Goal: Check status: Check status

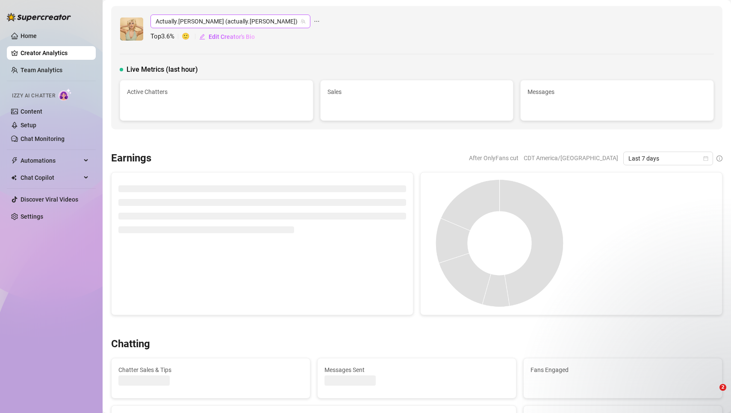
click at [233, 22] on span "Actually.Maria (actually.maria)" at bounding box center [231, 21] width 150 height 13
click at [301, 21] on icon "team" at bounding box center [303, 21] width 5 height 5
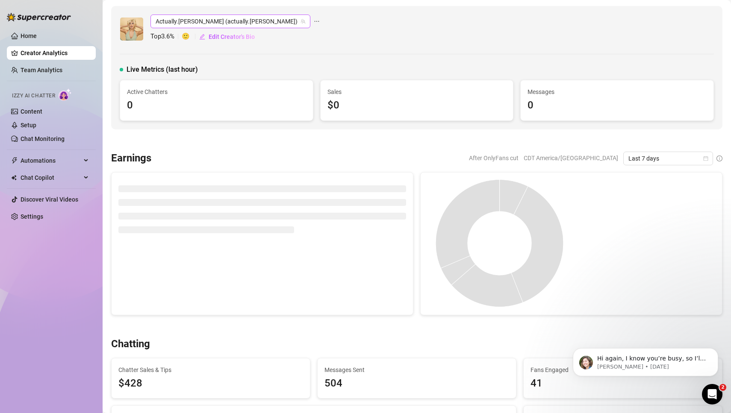
click at [231, 19] on span "Actually.[PERSON_NAME] (actually.[PERSON_NAME])" at bounding box center [231, 21] width 150 height 13
click at [230, 21] on span "Actually.Maria (actually.maria)" at bounding box center [231, 21] width 150 height 13
click at [301, 21] on icon "team" at bounding box center [303, 21] width 5 height 5
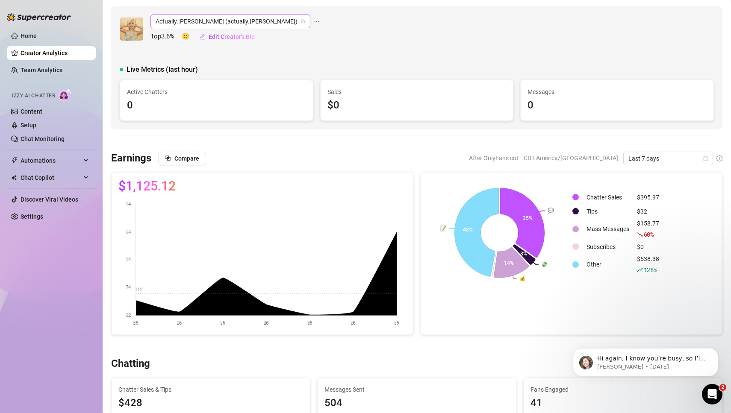
click at [301, 21] on icon "team" at bounding box center [303, 21] width 5 height 5
click at [229, 21] on span "Actually.Maria (actually.maria)" at bounding box center [231, 21] width 150 height 13
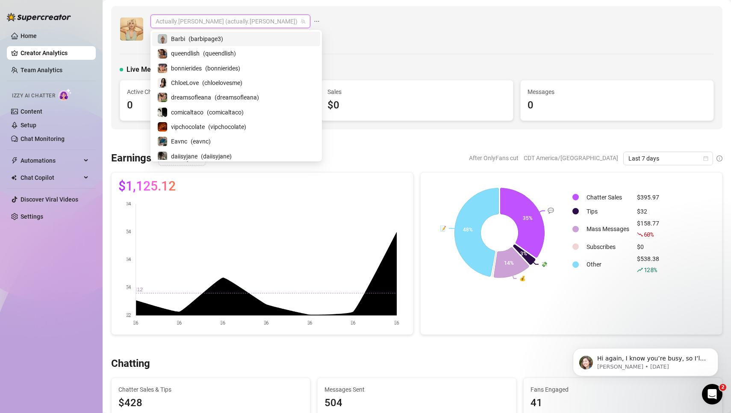
click at [215, 38] on span "( barbipage3 )" at bounding box center [206, 38] width 35 height 9
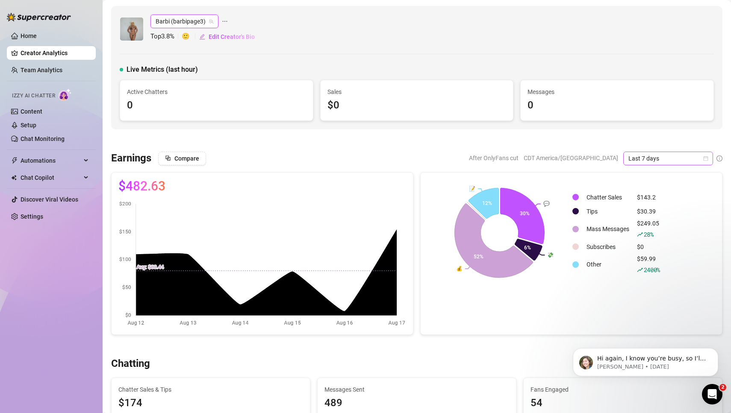
click at [705, 159] on icon "calendar" at bounding box center [705, 158] width 5 height 5
click at [656, 230] on div "Custom date" at bounding box center [668, 229] width 76 height 9
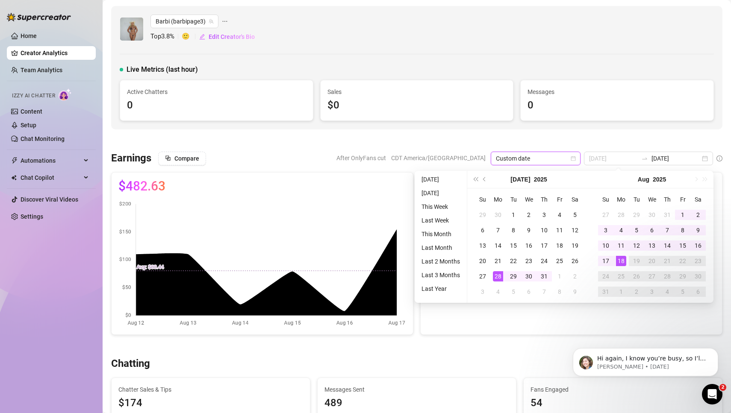
type input "[DATE]"
click at [497, 276] on div "28" at bounding box center [498, 277] width 10 height 10
type input "2025-08-10"
type input "[DATE]"
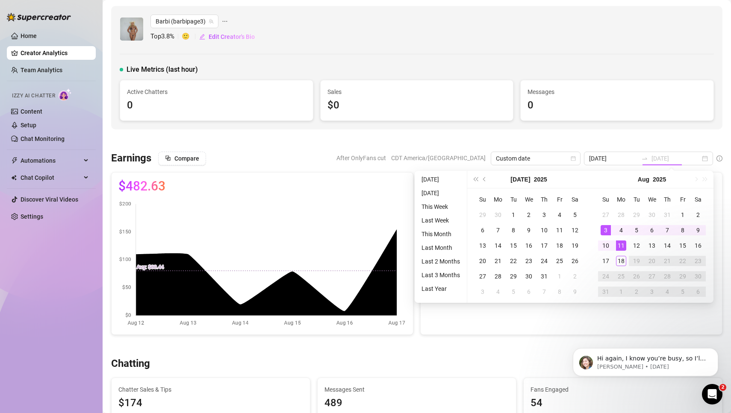
click at [606, 228] on div "3" at bounding box center [606, 230] width 10 height 10
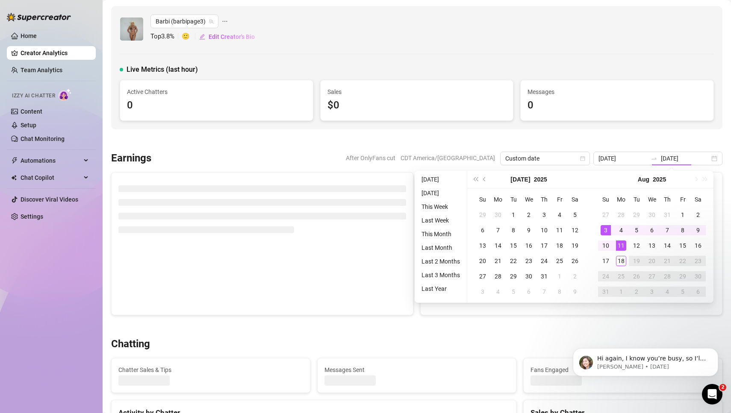
type input "[DATE]"
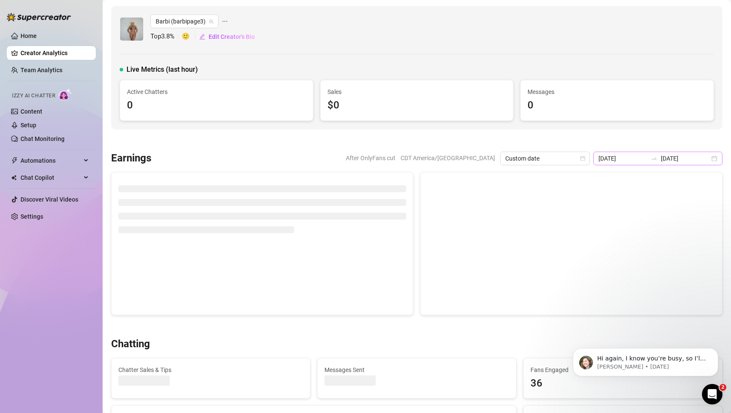
click at [714, 158] on div "2025-08-03 2025-08-11" at bounding box center [657, 159] width 129 height 14
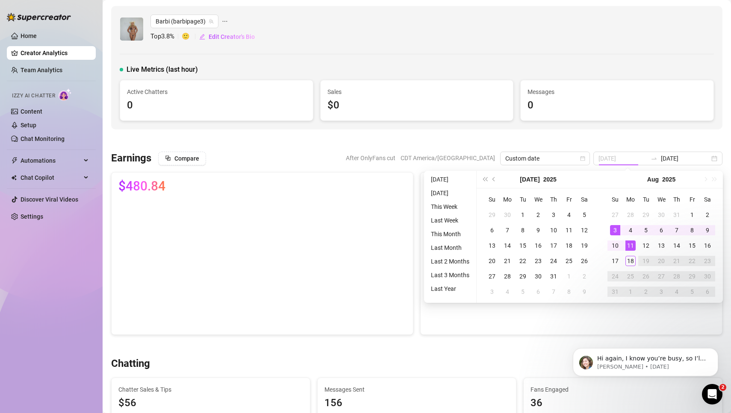
click at [615, 230] on div "3" at bounding box center [615, 230] width 10 height 10
type input "2025-08-10"
click at [614, 246] on div "10" at bounding box center [615, 246] width 10 height 10
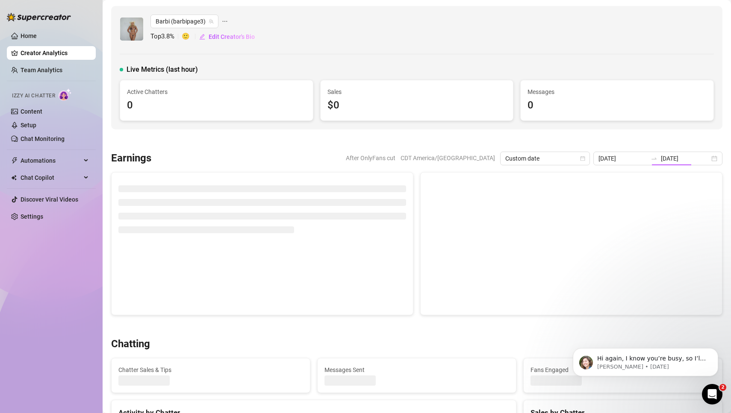
type input "2025-08-10"
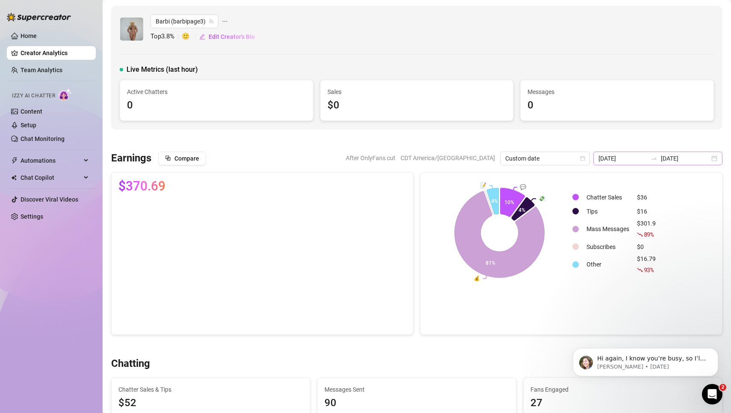
click at [716, 159] on div "2025-08-03 2025-08-10" at bounding box center [657, 159] width 129 height 14
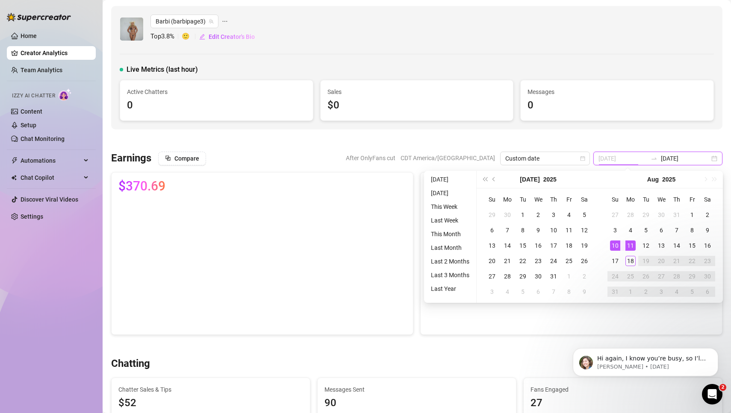
type input "[DATE]"
click at [632, 245] on div "11" at bounding box center [631, 246] width 10 height 10
type input "[DATE]"
click at [617, 260] on div "17" at bounding box center [615, 261] width 10 height 10
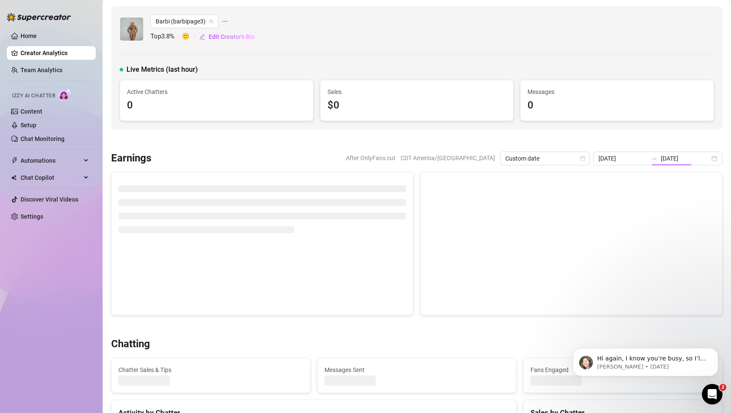
type input "[DATE]"
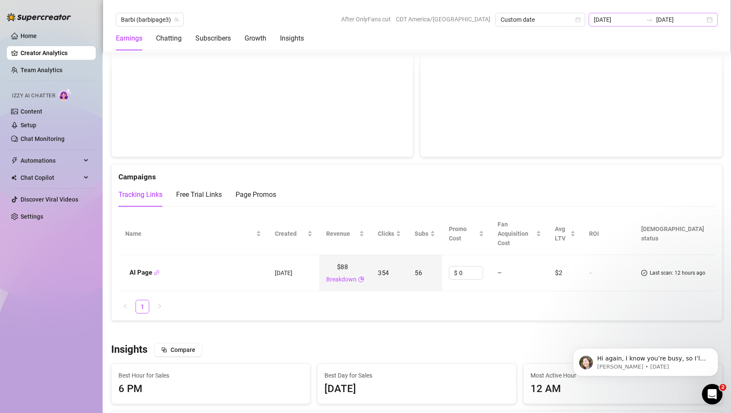
scroll to position [881, 0]
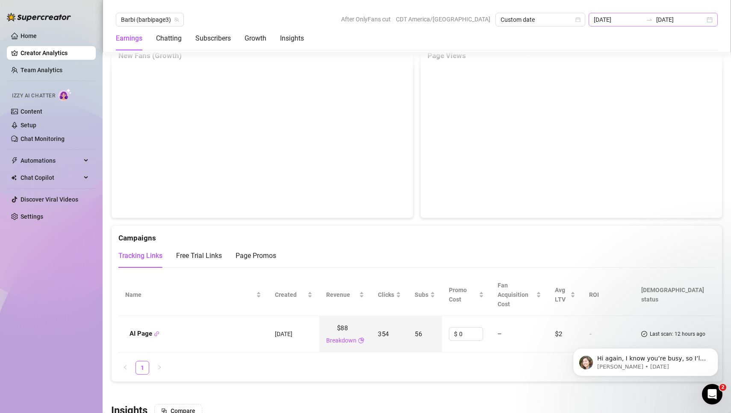
click at [711, 21] on div "2025-08-11 2025-08-17" at bounding box center [653, 20] width 129 height 14
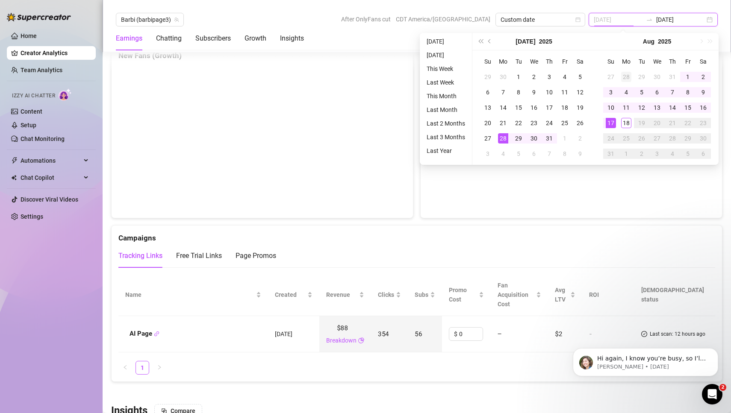
type input "[DATE]"
click at [624, 78] on div "28" at bounding box center [626, 77] width 10 height 10
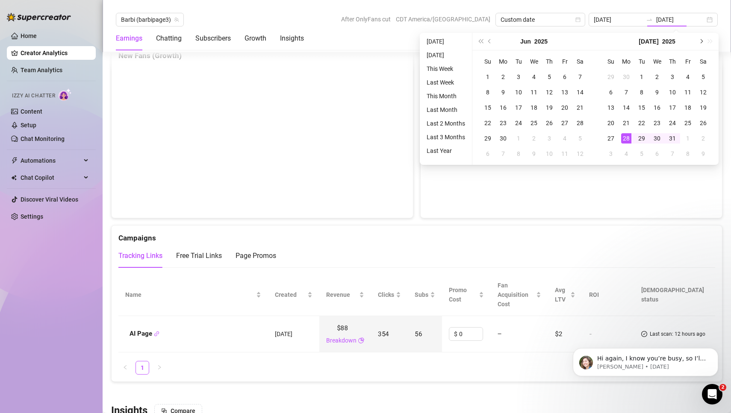
click at [701, 43] on button "Next month (PageDown)" at bounding box center [700, 41] width 9 height 17
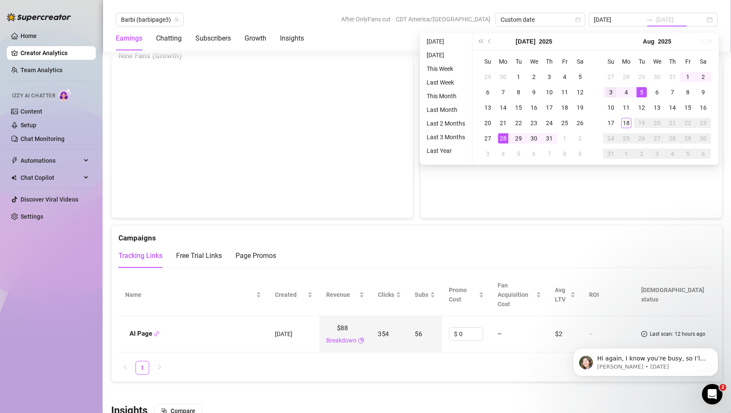
type input "[DATE]"
click at [614, 91] on div "3" at bounding box center [611, 92] width 10 height 10
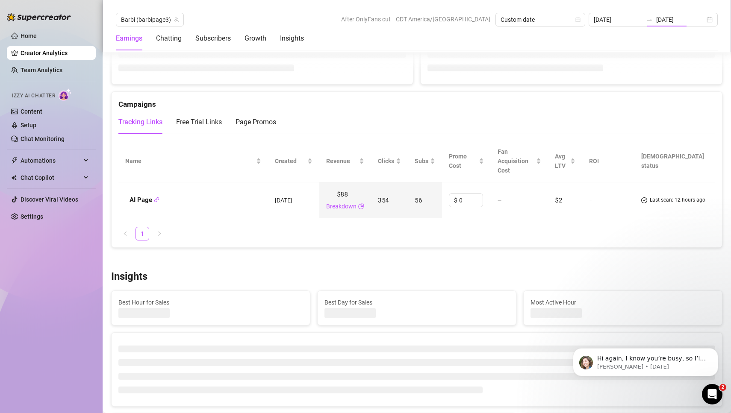
type input "[DATE]"
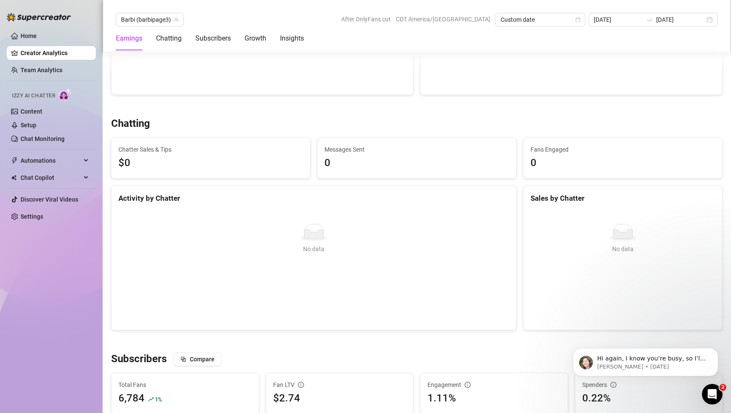
scroll to position [239, 0]
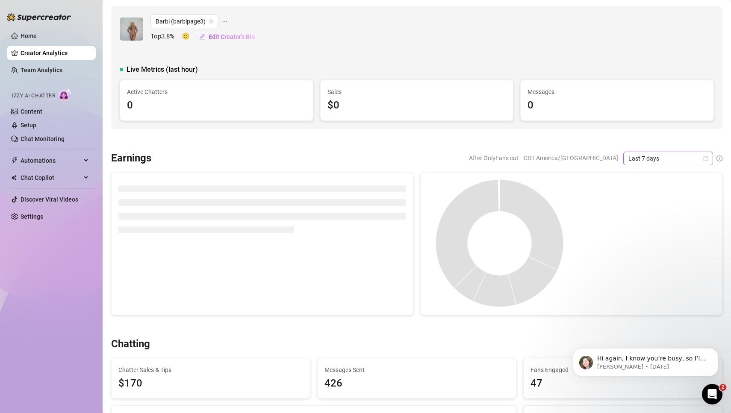
click at [704, 159] on icon "calendar" at bounding box center [705, 158] width 5 height 5
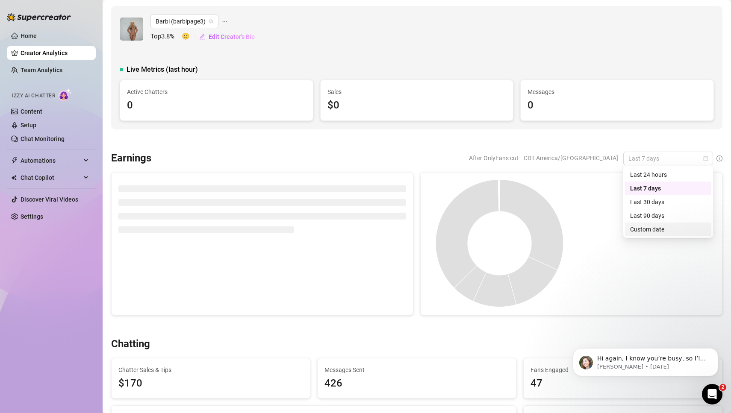
click at [658, 232] on div "Custom date" at bounding box center [668, 229] width 76 height 9
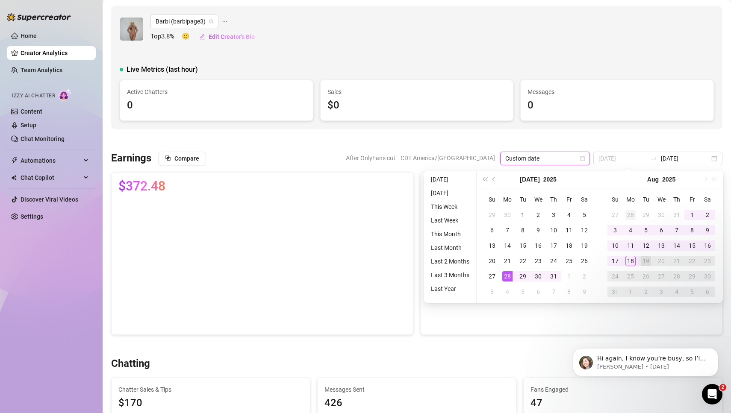
type input "[DATE]"
click at [632, 214] on div "28" at bounding box center [631, 215] width 10 height 10
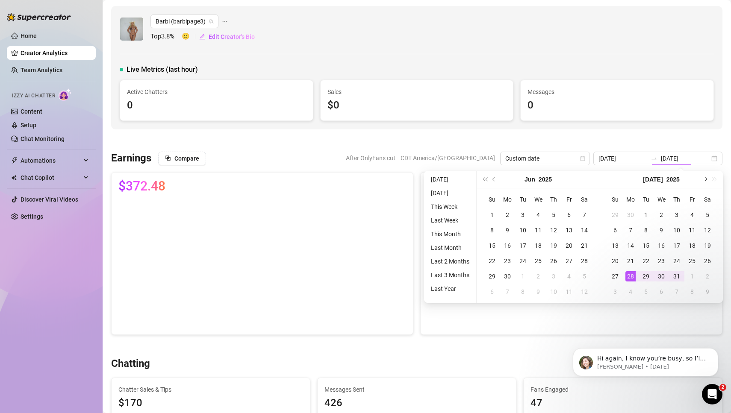
click at [706, 178] on button "Next month (PageDown)" at bounding box center [704, 179] width 9 height 17
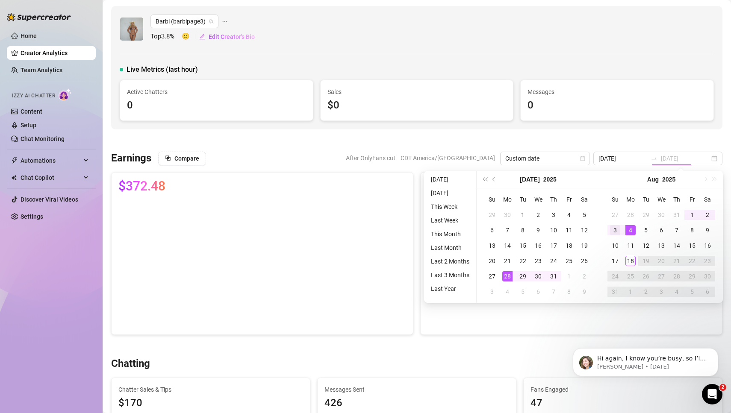
type input "[DATE]"
click at [615, 231] on div "3" at bounding box center [615, 230] width 10 height 10
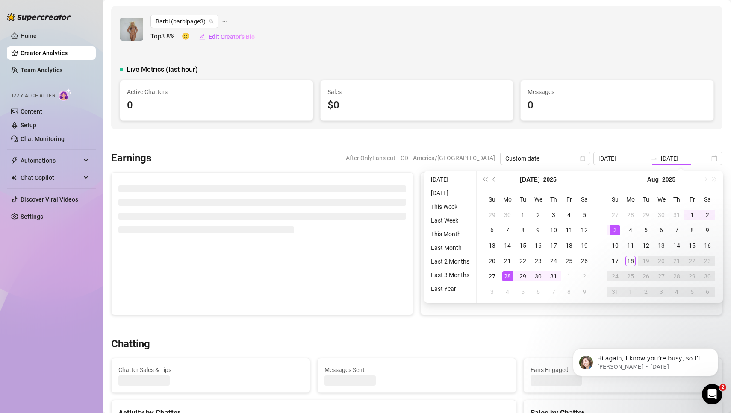
type input "[DATE]"
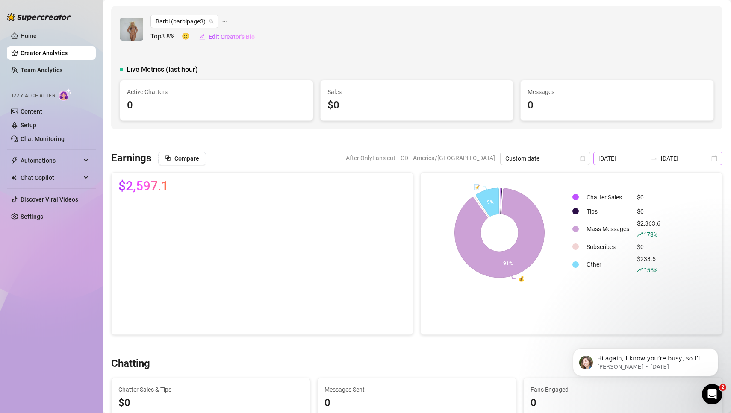
click at [715, 158] on div "[DATE] [DATE]" at bounding box center [657, 159] width 129 height 14
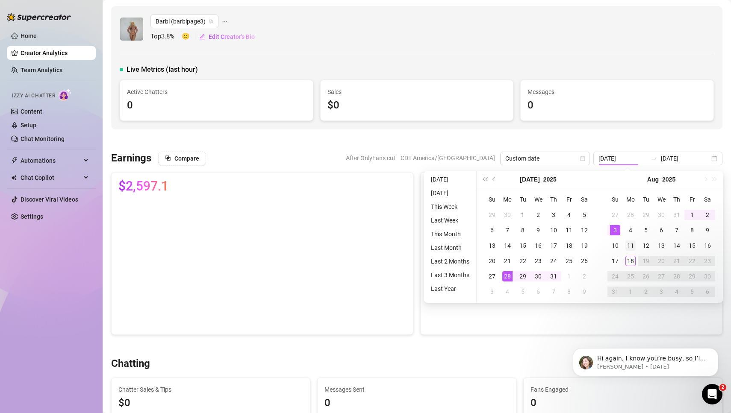
click at [629, 245] on div "11" at bounding box center [631, 246] width 10 height 10
click at [631, 245] on div "11" at bounding box center [631, 246] width 10 height 10
click at [632, 245] on div "Chatter Sales $0 Tips $0 Mass Messages $2,363.6 173 % Subscribes $0 Other $233.…" at bounding box center [644, 233] width 144 height 107
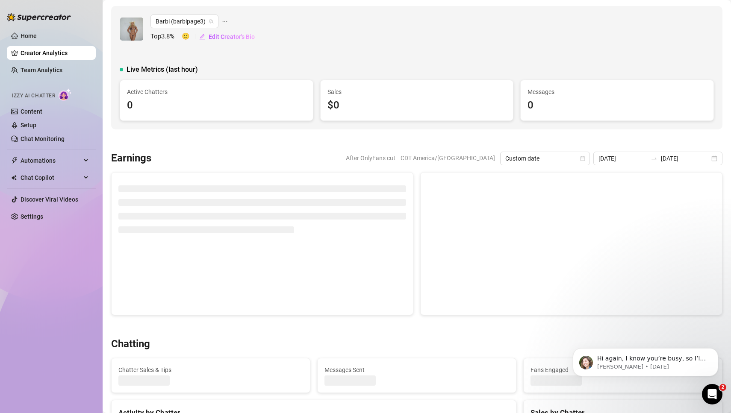
type input "[DATE]"
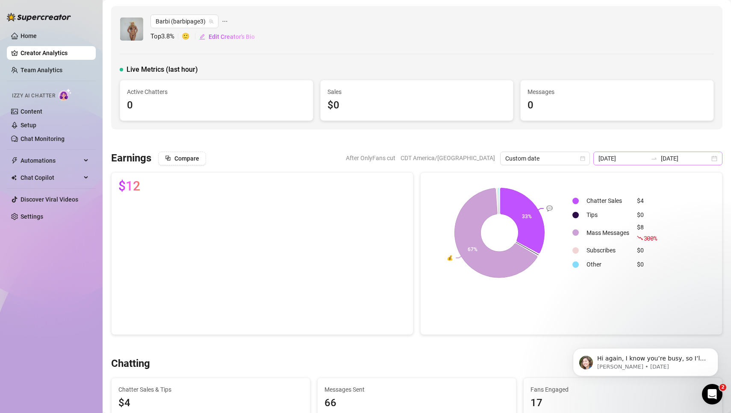
click at [715, 161] on div "[DATE] [DATE]" at bounding box center [657, 159] width 129 height 14
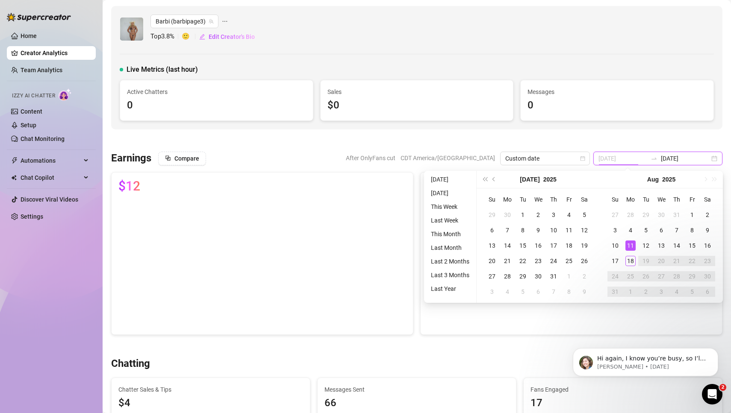
type input "[DATE]"
click at [629, 245] on div "11" at bounding box center [631, 246] width 10 height 10
click at [614, 260] on div "17" at bounding box center [615, 261] width 10 height 10
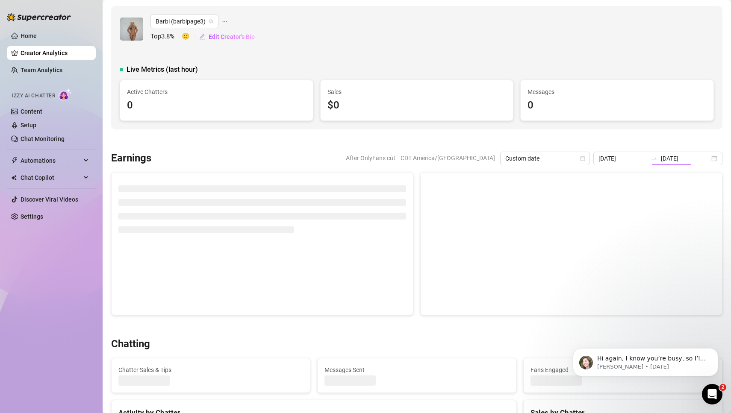
type input "[DATE]"
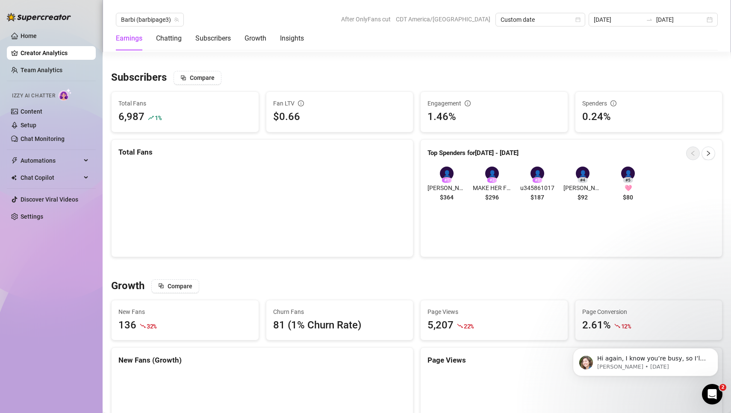
scroll to position [576, 0]
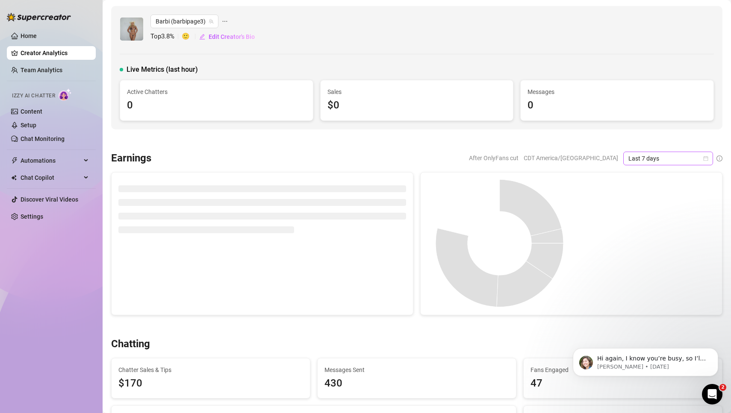
click at [706, 160] on icon "calendar" at bounding box center [706, 158] width 5 height 5
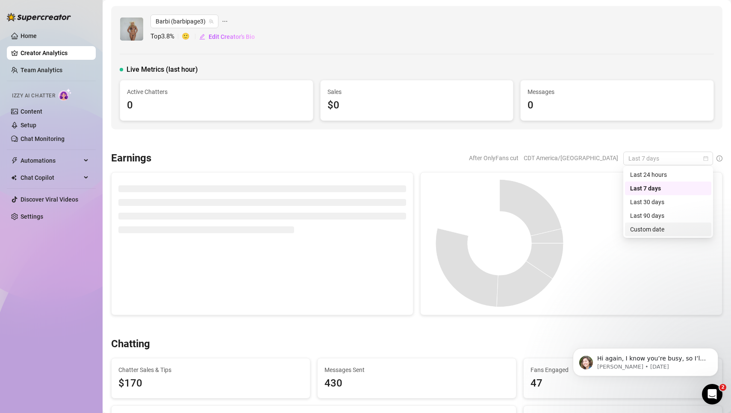
click at [655, 234] on div "Custom date" at bounding box center [668, 229] width 76 height 9
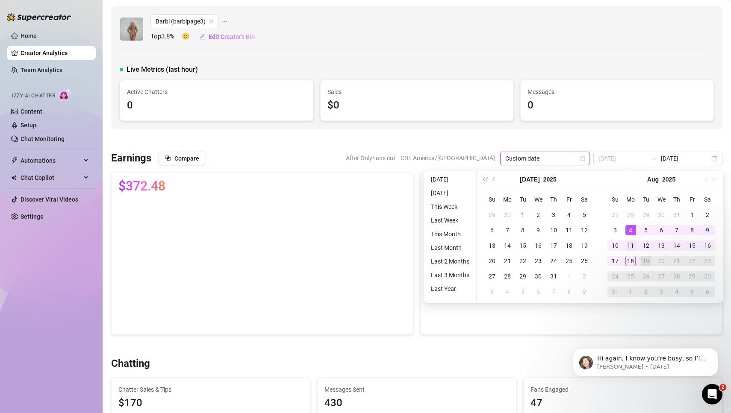
type input "[DATE]"
click at [630, 245] on div "11" at bounding box center [631, 246] width 10 height 10
click at [617, 260] on div "17" at bounding box center [615, 261] width 10 height 10
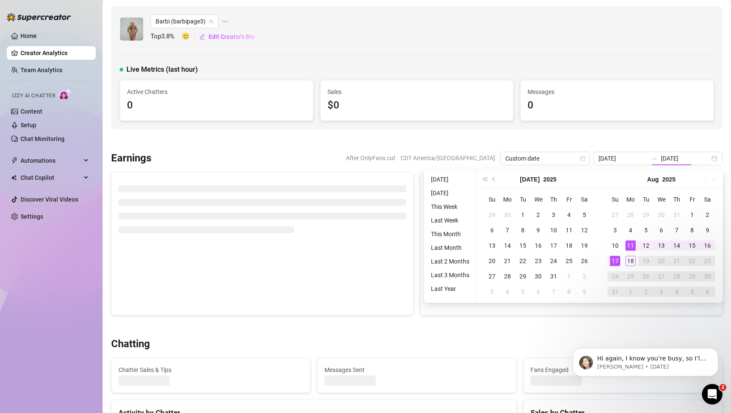
type input "[DATE]"
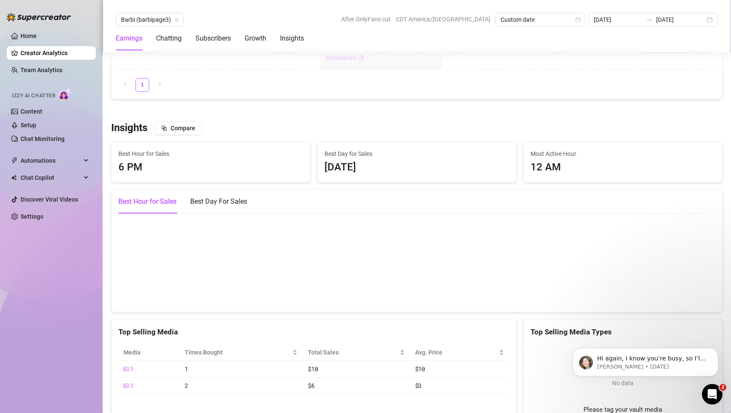
scroll to position [1161, 0]
